Goal: Task Accomplishment & Management: Complete application form

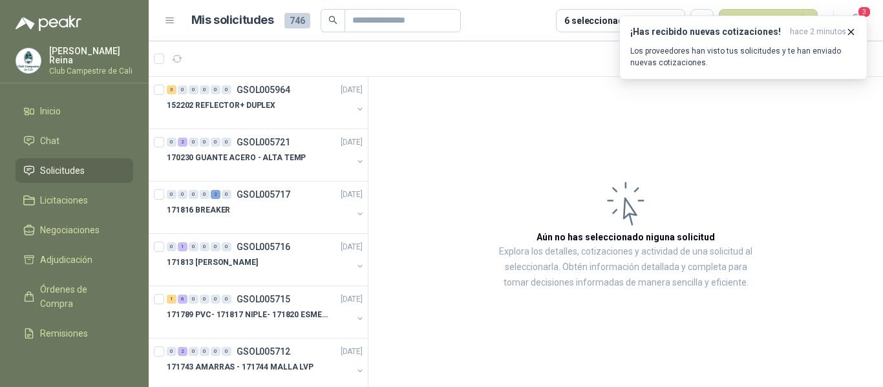
click at [754, 80] on div "¡Has recibido nuevas cotizaciones! hace 2 minutos Los proveedores han visto tus…" at bounding box center [743, 48] width 248 height 64
click at [848, 30] on icon "button" at bounding box center [851, 32] width 11 height 11
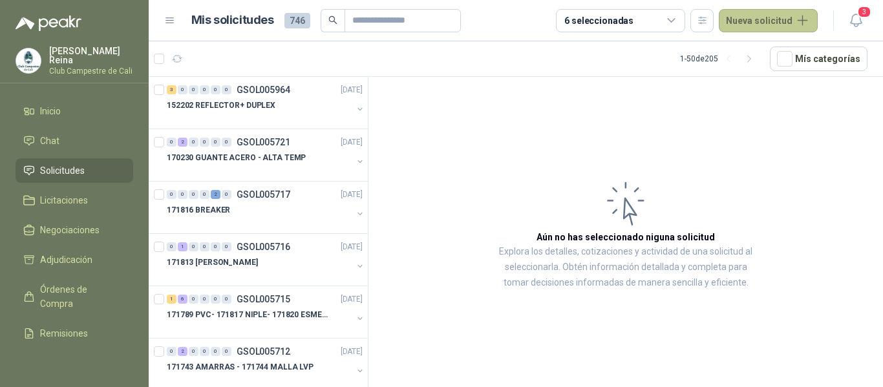
click at [773, 21] on button "Nueva solicitud" at bounding box center [768, 20] width 99 height 23
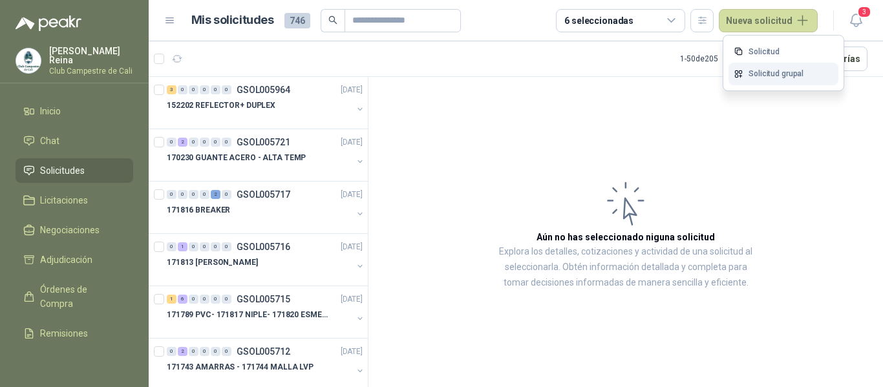
click at [760, 74] on link "Solicitud grupal" at bounding box center [784, 74] width 110 height 23
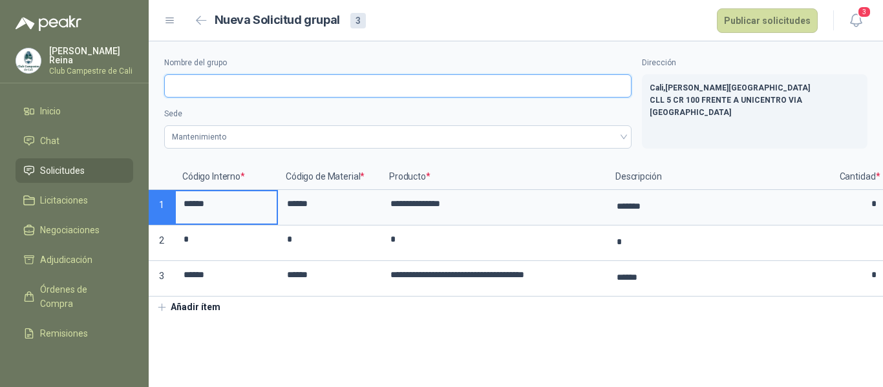
click at [192, 84] on input "Nombre del grupo" at bounding box center [397, 85] width 467 height 23
type input "**********"
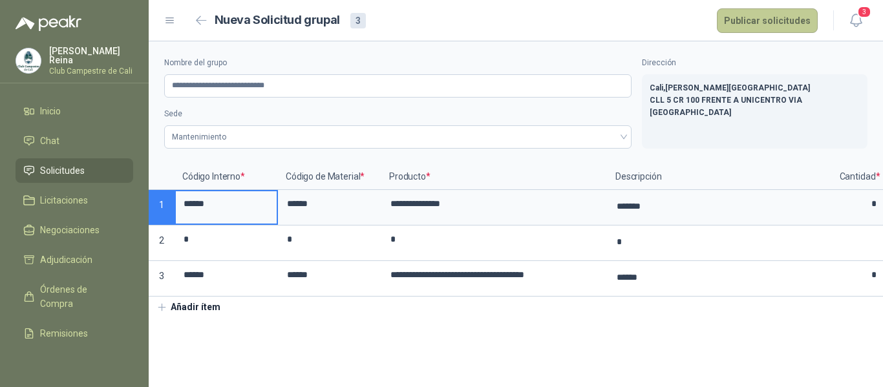
click at [763, 19] on button "Publicar solicitudes" at bounding box center [767, 20] width 101 height 25
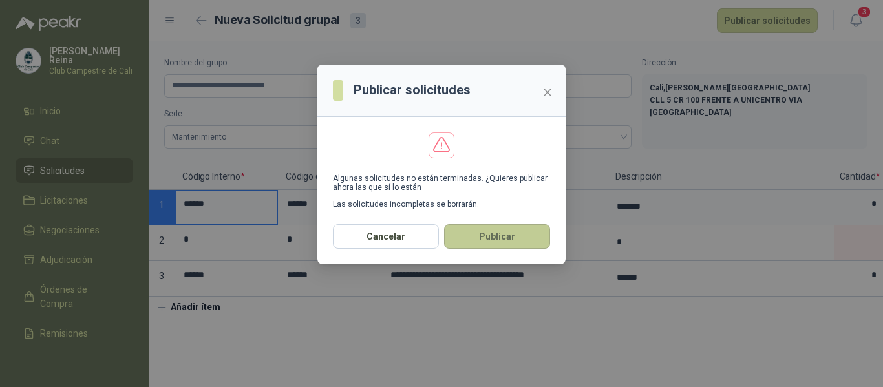
click at [471, 237] on button "Publicar" at bounding box center [497, 236] width 106 height 25
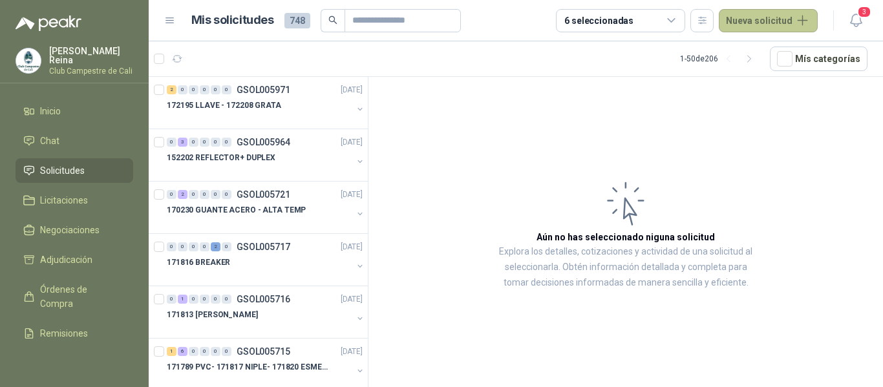
click at [755, 16] on button "Nueva solicitud" at bounding box center [768, 20] width 99 height 23
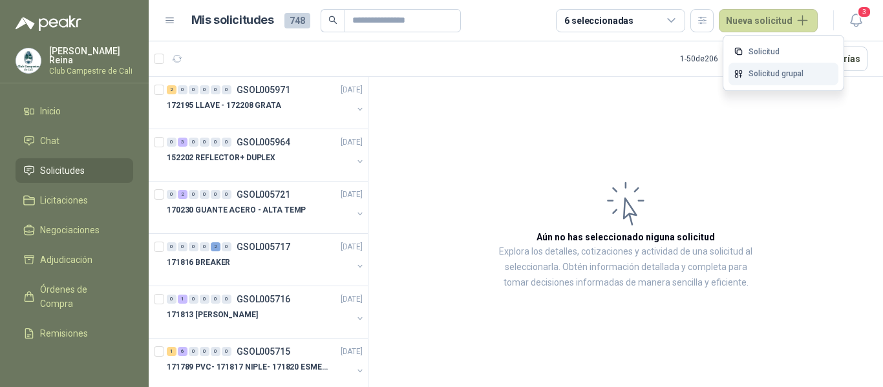
click at [765, 75] on link "Solicitud grupal" at bounding box center [784, 74] width 110 height 23
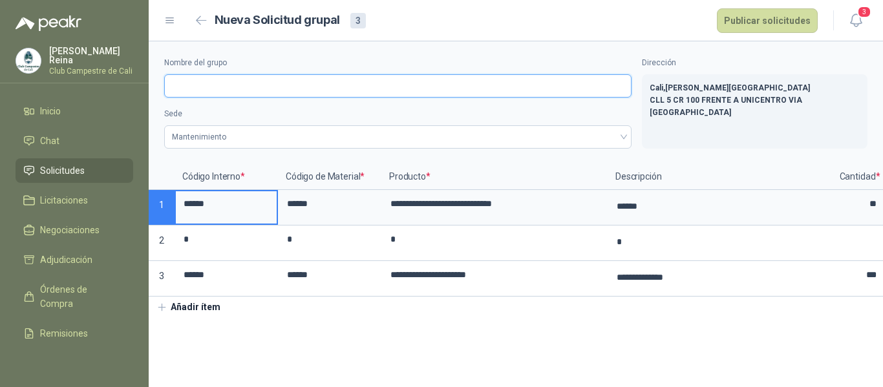
click at [188, 87] on input "Nombre del grupo" at bounding box center [397, 85] width 467 height 23
type input "**********"
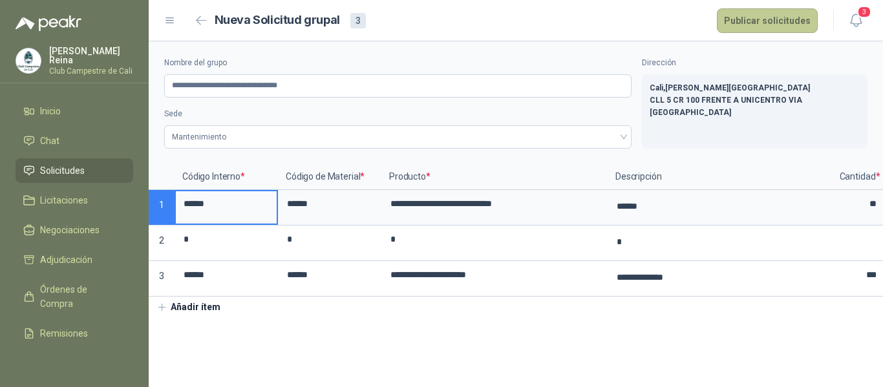
click at [773, 19] on button "Publicar solicitudes" at bounding box center [767, 20] width 101 height 25
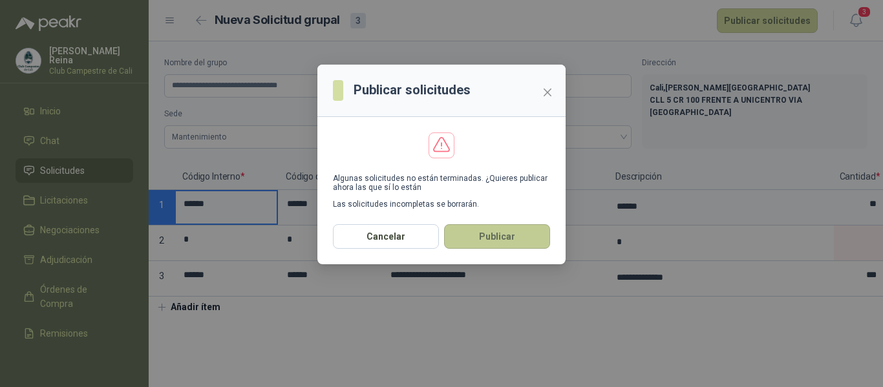
click at [478, 242] on button "Publicar" at bounding box center [497, 236] width 106 height 25
